Goal: Task Accomplishment & Management: Complete application form

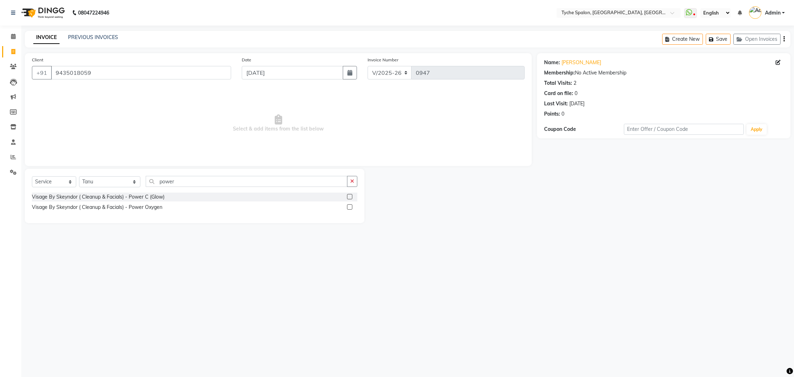
select select "6320"
select select "service"
select select "48344"
click at [15, 38] on icon at bounding box center [13, 36] width 5 height 5
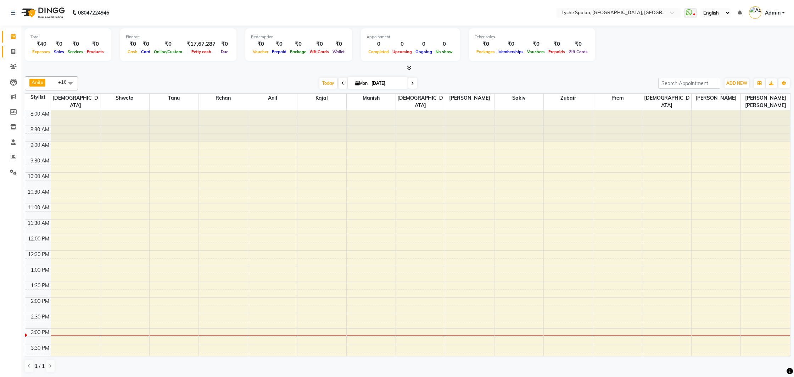
click at [12, 54] on span at bounding box center [13, 52] width 12 height 8
select select "service"
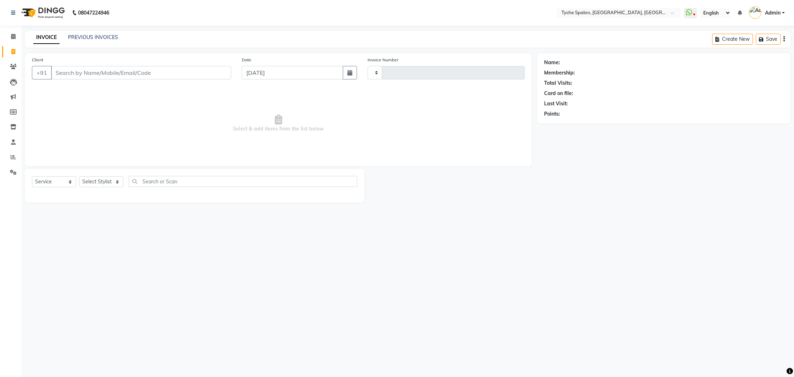
type input "0947"
select select "6320"
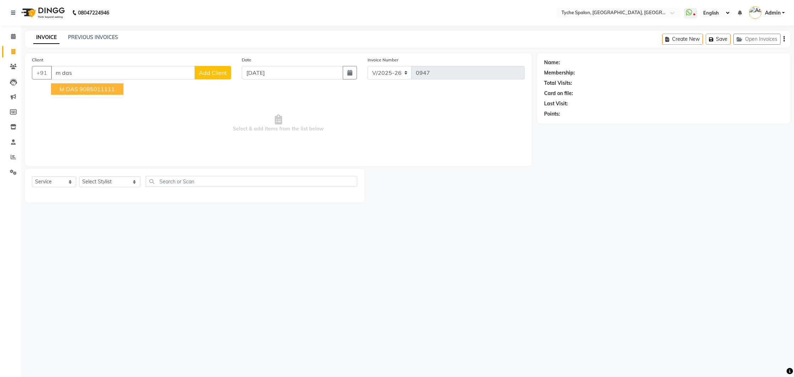
click at [76, 91] on span "M DAS" at bounding box center [69, 88] width 18 height 7
type input "9085011111"
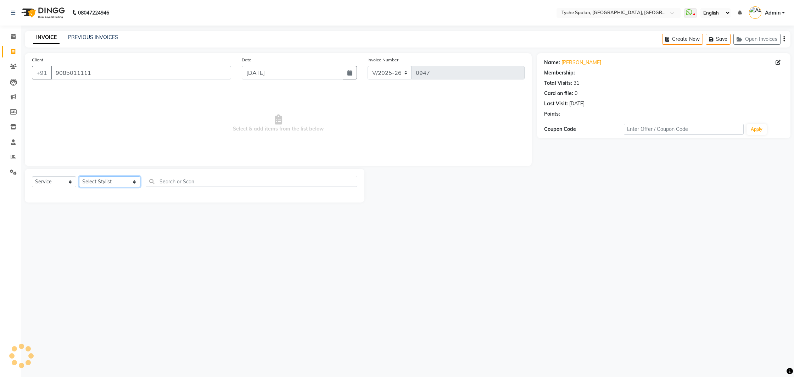
click at [92, 180] on select "Select Stylist [PERSON_NAME] [PERSON_NAME] [PERSON_NAME] [PERSON_NAME] [PERSON_…" at bounding box center [109, 181] width 61 height 11
select select "1: Object"
select select "48422"
click at [79, 176] on select "Select Stylist [PERSON_NAME] [PERSON_NAME] [PERSON_NAME] [PERSON_NAME] [PERSON_…" at bounding box center [109, 181] width 61 height 11
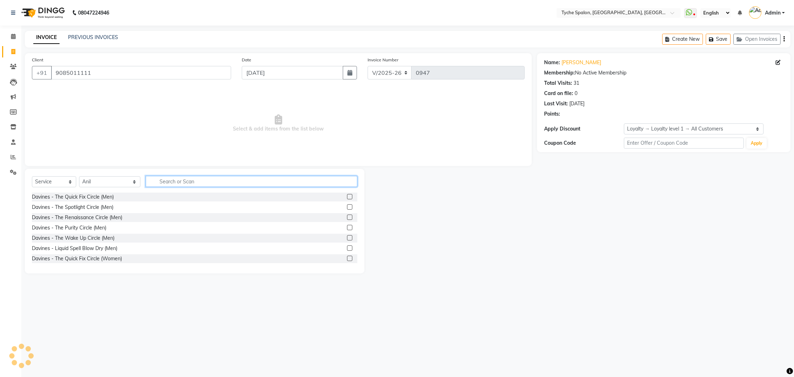
click at [151, 179] on input "text" at bounding box center [252, 181] width 212 height 11
type input "rin"
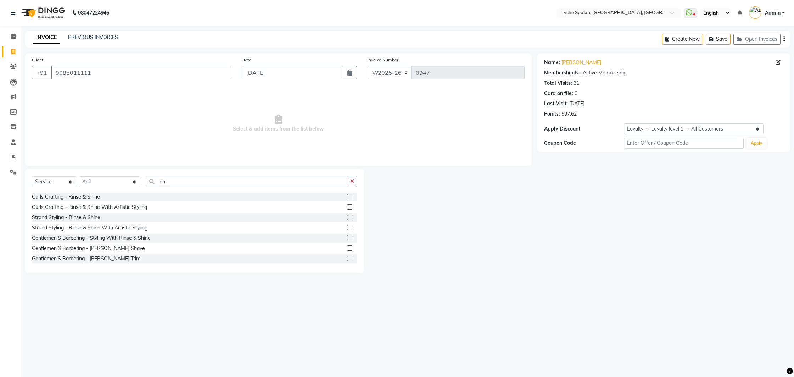
click at [349, 207] on label at bounding box center [349, 206] width 5 height 5
click at [349, 207] on input "checkbox" at bounding box center [349, 207] width 5 height 5
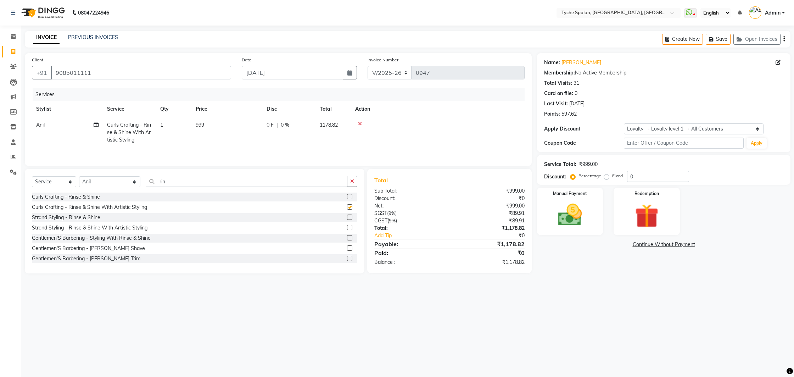
checkbox input "false"
click at [718, 36] on button "Save" at bounding box center [717, 39] width 25 height 11
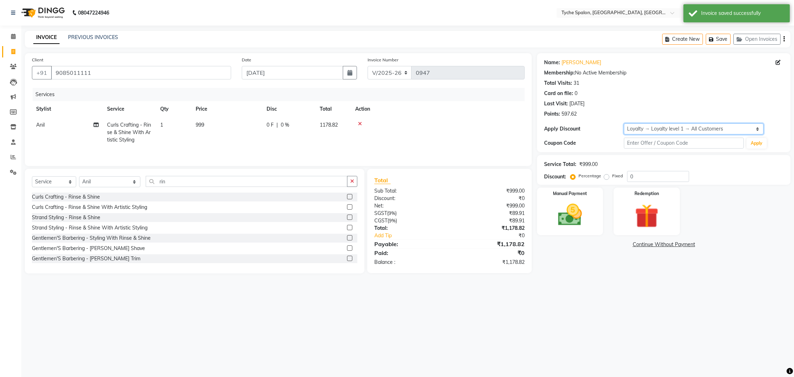
click at [723, 130] on select "Select Loyalty → Loyalty level 1 → All Customers" at bounding box center [694, 128] width 140 height 11
drag, startPoint x: 674, startPoint y: 143, endPoint x: 670, endPoint y: 141, distance: 4.0
click at [673, 143] on input "text" at bounding box center [684, 142] width 120 height 11
click at [696, 94] on div "Card on file: 0" at bounding box center [663, 93] width 239 height 7
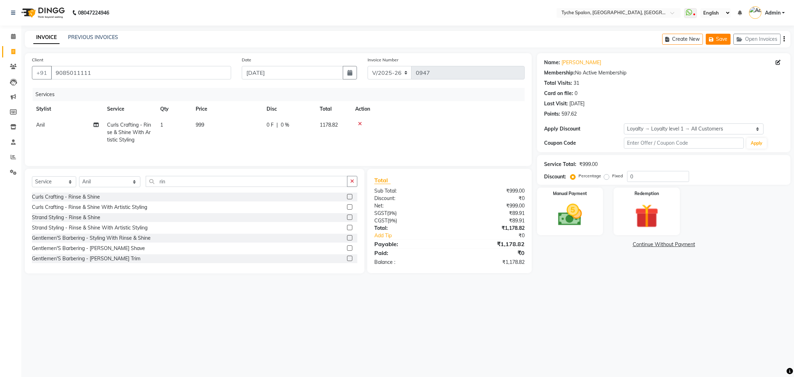
click at [716, 42] on button "Save" at bounding box center [717, 39] width 25 height 11
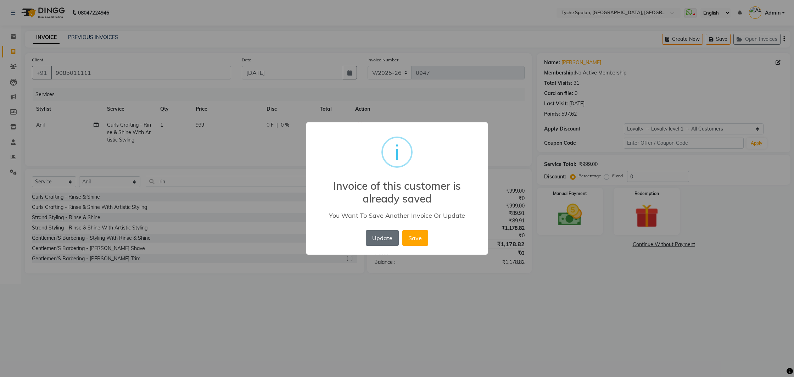
drag, startPoint x: 382, startPoint y: 236, endPoint x: 386, endPoint y: 235, distance: 4.7
click at [382, 236] on button "Update" at bounding box center [382, 238] width 33 height 16
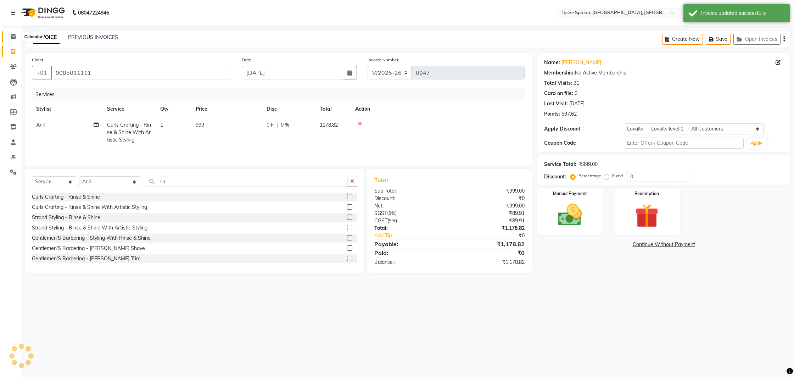
drag, startPoint x: 12, startPoint y: 36, endPoint x: 13, endPoint y: 22, distance: 14.2
click at [12, 36] on icon at bounding box center [13, 36] width 5 height 5
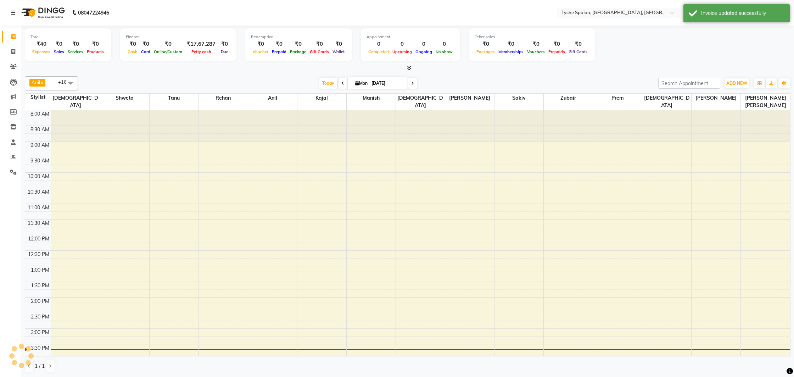
click at [12, 11] on icon at bounding box center [13, 12] width 4 height 5
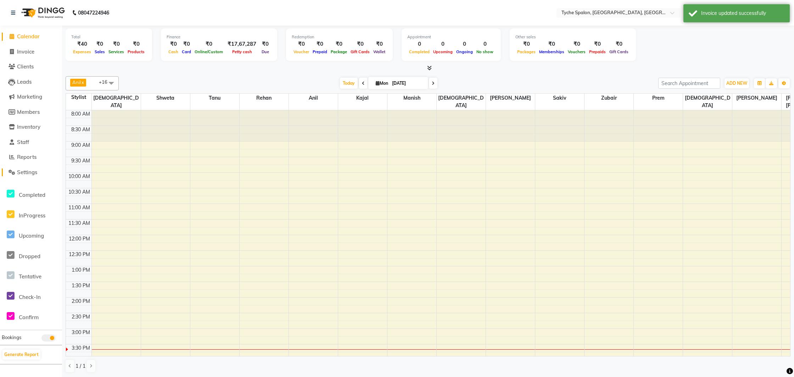
click at [18, 170] on span "Settings" at bounding box center [27, 172] width 20 height 7
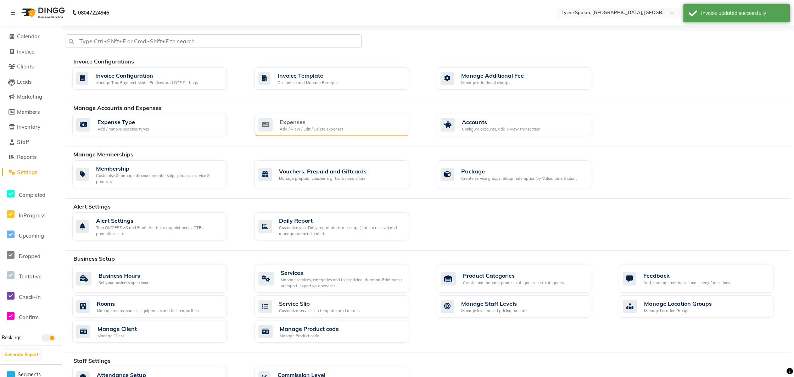
click at [291, 126] on div "Add / View / Edit / Delete expenses" at bounding box center [311, 129] width 63 height 6
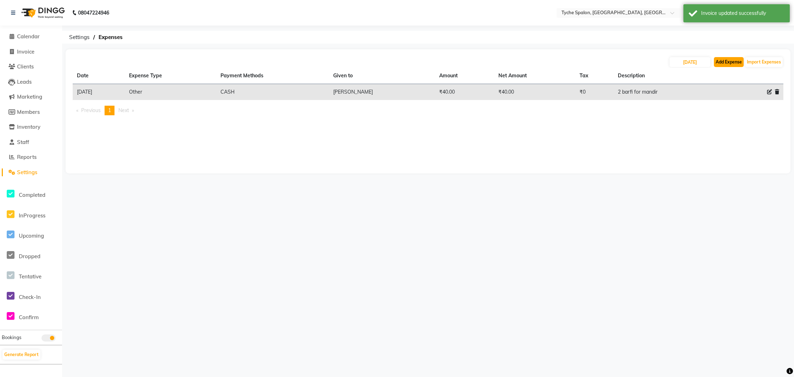
click at [732, 64] on button "Add Expense" at bounding box center [729, 62] width 30 height 10
select select "1"
select select "5315"
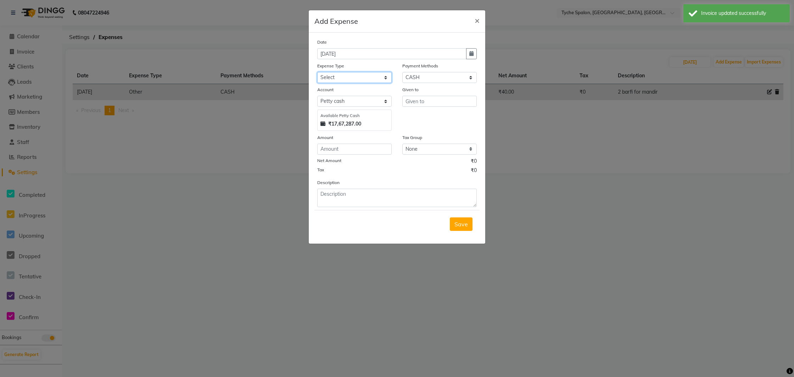
click at [344, 73] on select "Select Advance Salary Bank charges Car maintenance Cash transfer to bank Cash t…" at bounding box center [354, 77] width 74 height 11
select select "26"
click at [317, 72] on select "Select Advance Salary Bank charges Car maintenance Cash transfer to bank Cash t…" at bounding box center [354, 77] width 74 height 11
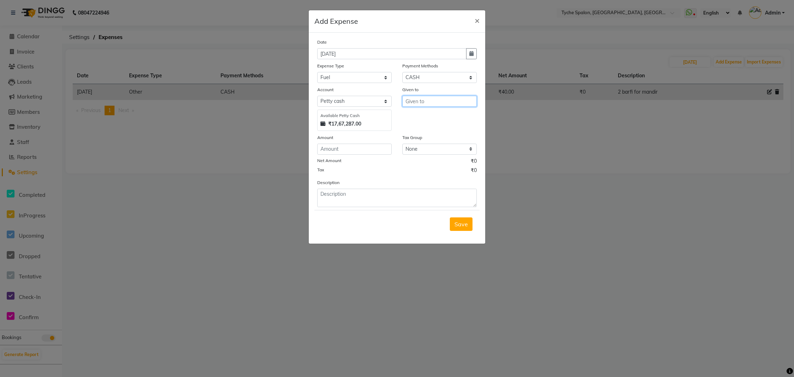
click at [420, 101] on input "text" at bounding box center [439, 101] width 74 height 11
type input "tridep"
click at [339, 147] on input "number" at bounding box center [354, 148] width 74 height 11
type input "50"
click at [329, 195] on textarea at bounding box center [396, 197] width 159 height 18
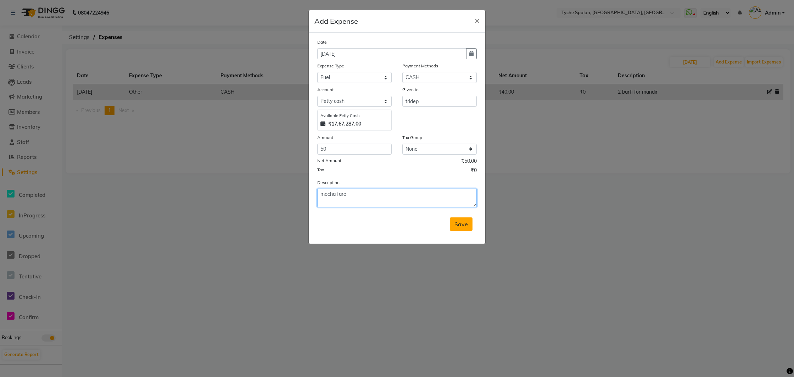
type textarea "mocha fare"
click at [460, 225] on span "Save" at bounding box center [460, 223] width 13 height 7
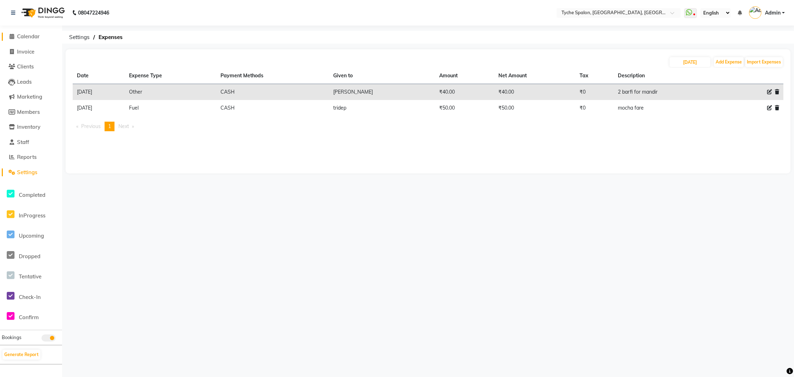
click at [26, 36] on span "Calendar" at bounding box center [28, 36] width 23 height 7
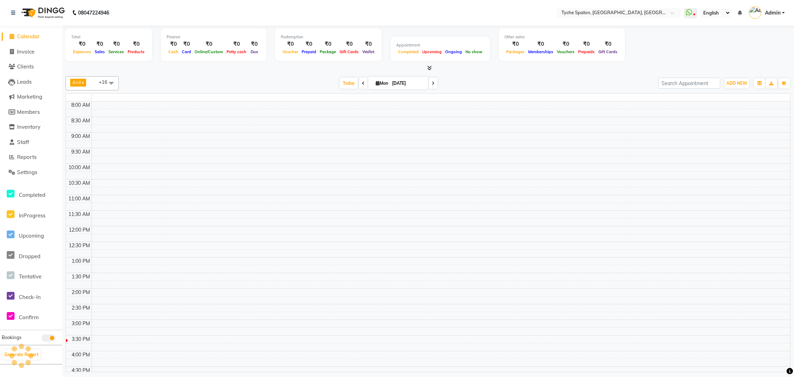
scroll to position [146, 0]
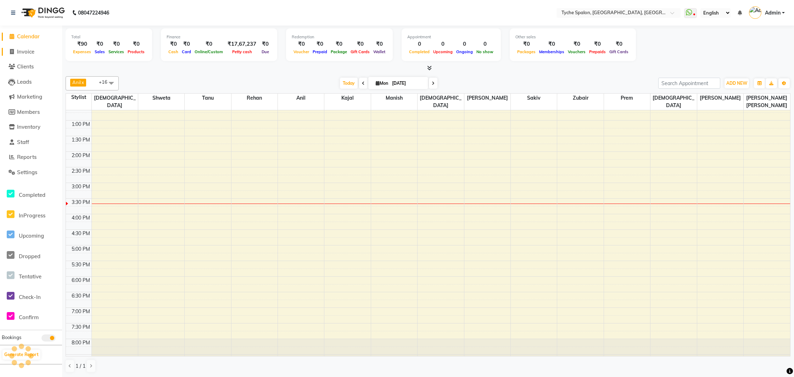
click at [26, 50] on span "Invoice" at bounding box center [25, 51] width 17 height 7
select select "service"
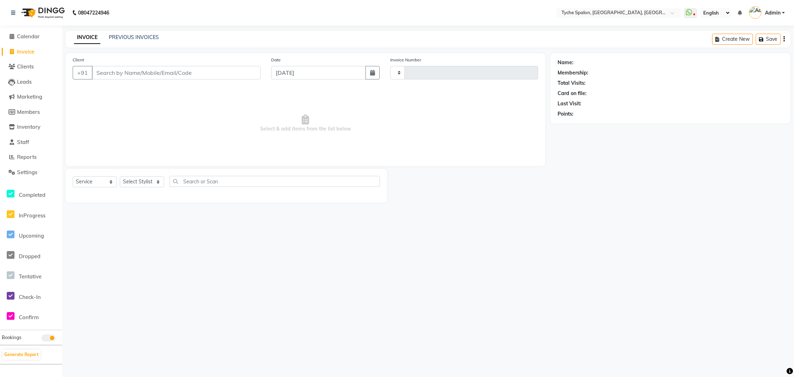
type input "0947"
select select "6320"
click at [761, 38] on button "Open Invoices" at bounding box center [756, 39] width 47 height 11
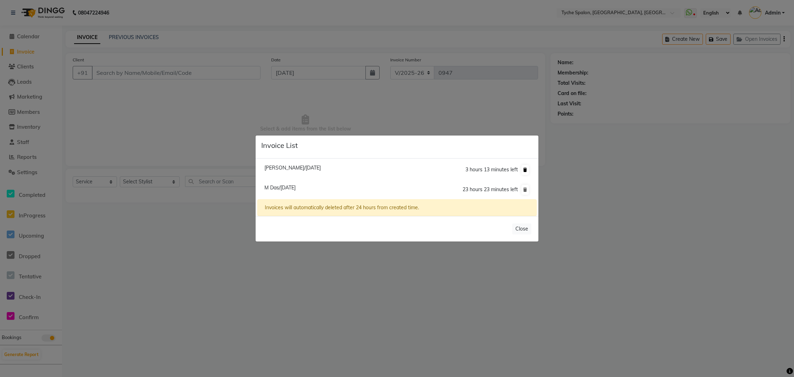
click at [524, 170] on icon at bounding box center [525, 170] width 4 height 4
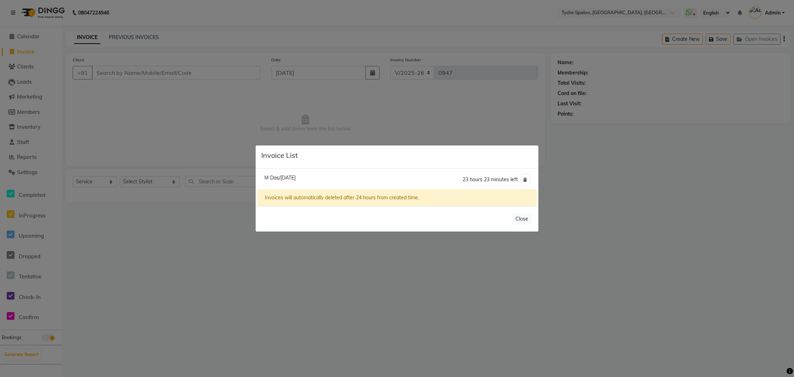
click at [296, 177] on span "M Das/[DATE]" at bounding box center [279, 177] width 31 height 6
type input "9085011111"
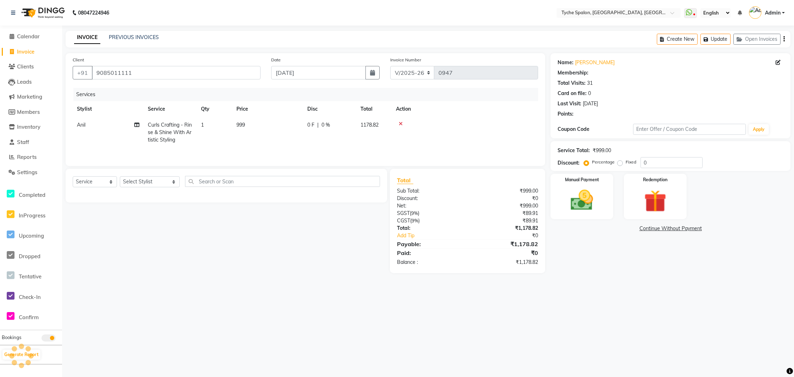
select select "1: Object"
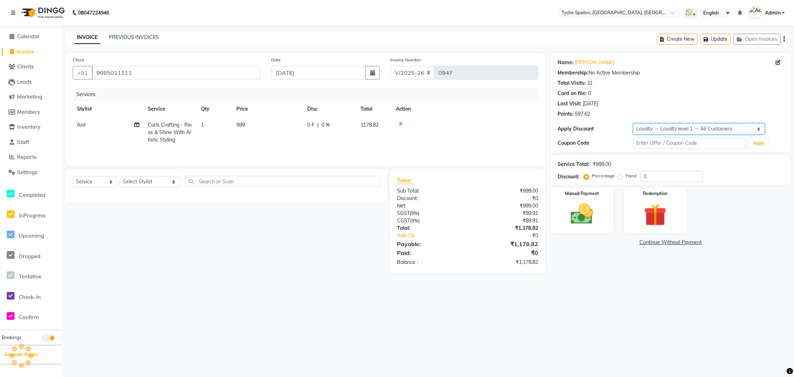
click at [664, 128] on select "Select Loyalty → Loyalty level 1 → All Customers" at bounding box center [698, 128] width 131 height 11
click at [581, 212] on img at bounding box center [582, 214] width 38 height 27
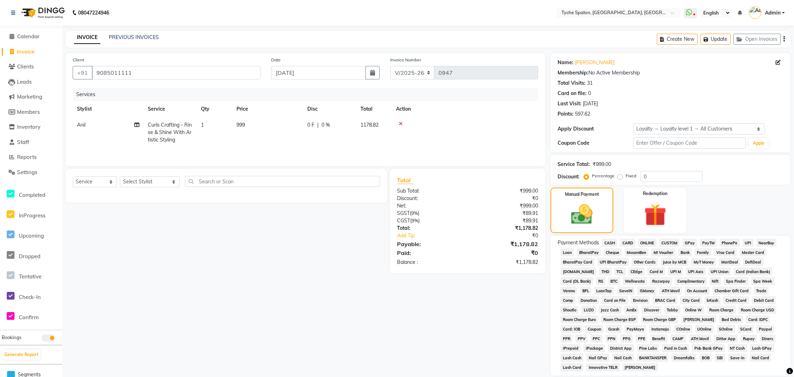
click at [688, 243] on span "GPay" at bounding box center [689, 242] width 15 height 8
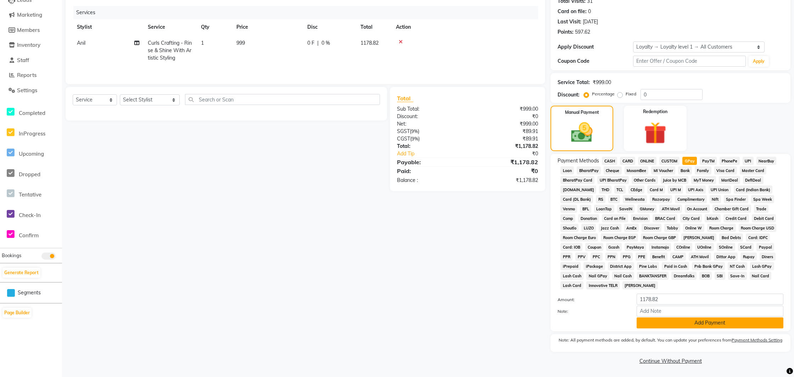
click at [678, 320] on button "Add Payment" at bounding box center [709, 322] width 147 height 11
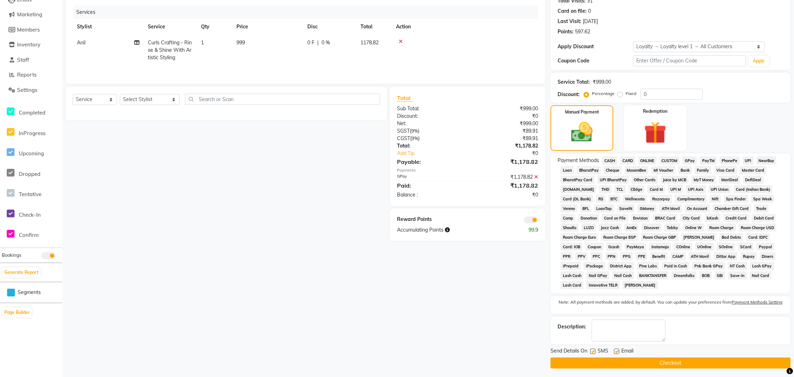
scroll to position [85, 0]
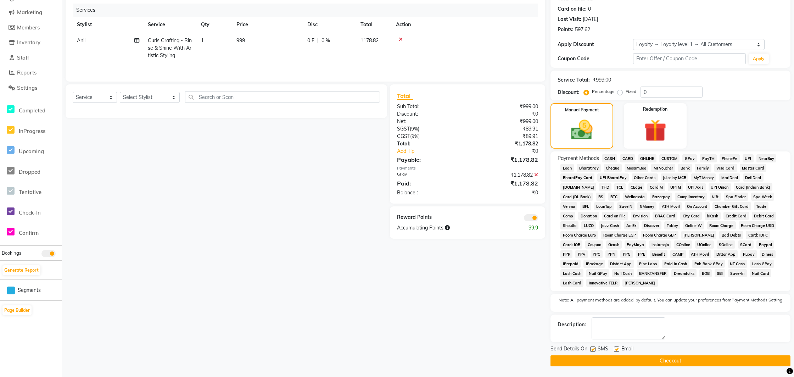
click at [662, 362] on button "Checkout" at bounding box center [670, 360] width 240 height 11
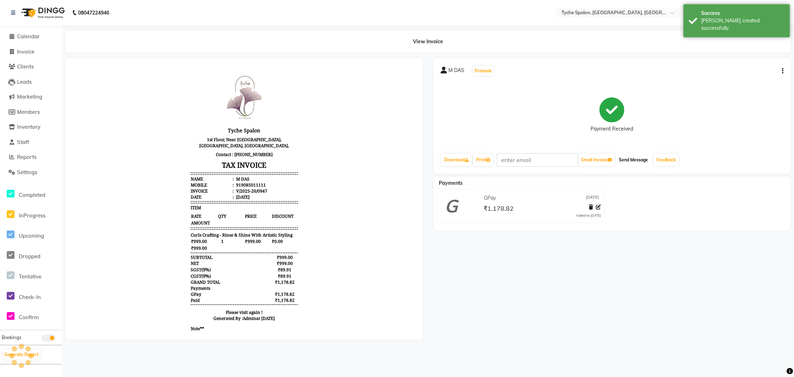
click at [635, 159] on button "Send Message" at bounding box center [633, 160] width 35 height 12
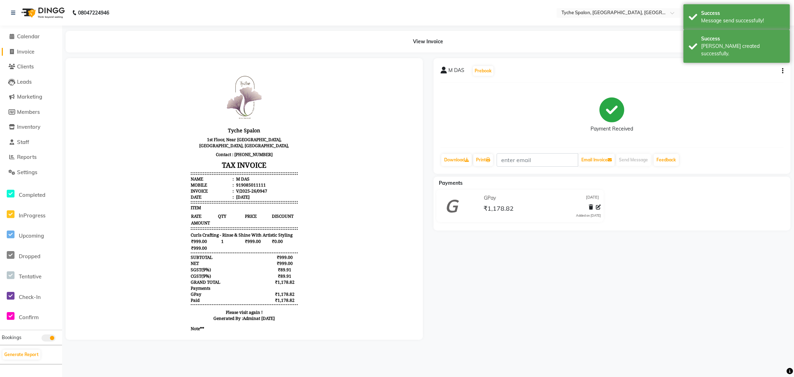
click at [22, 50] on span "Invoice" at bounding box center [25, 51] width 17 height 7
select select "service"
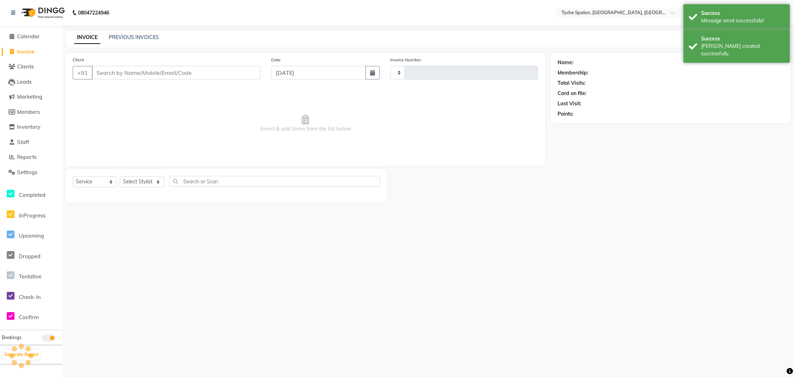
type input "0948"
select select "6320"
